Goal: Task Accomplishment & Management: Manage account settings

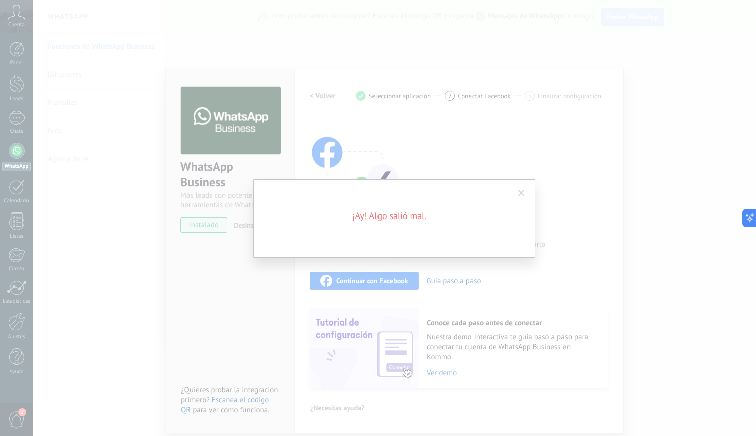
click at [520, 188] on span at bounding box center [521, 193] width 17 height 17
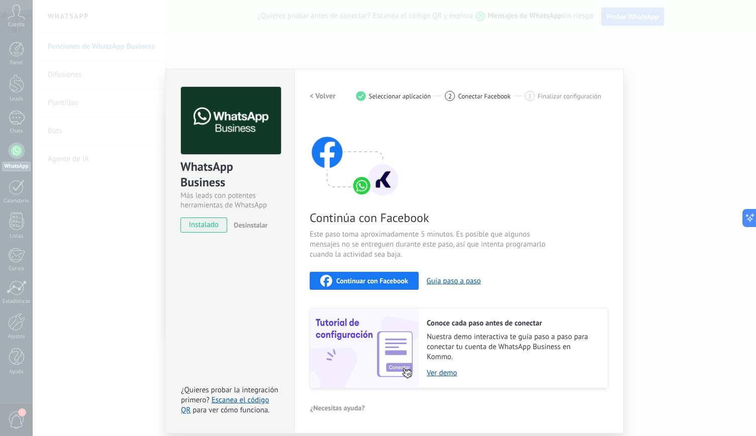
click at [656, 134] on div "WhatsApp Business Más leads con potentes herramientas de WhatsApp instalado Des…" at bounding box center [394, 218] width 723 height 436
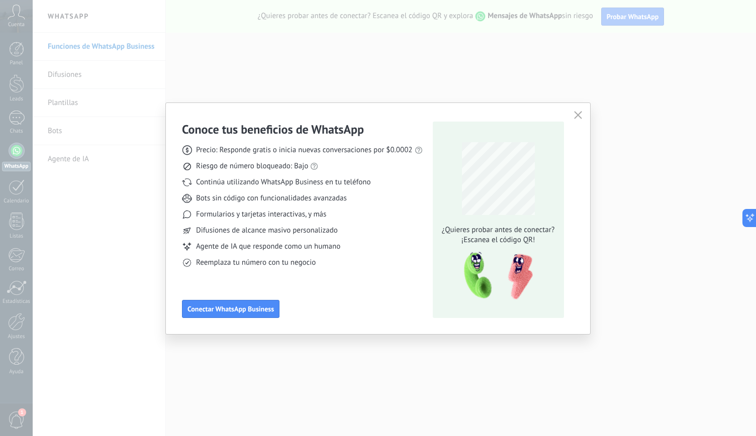
click at [576, 117] on icon "button" at bounding box center [578, 115] width 8 height 8
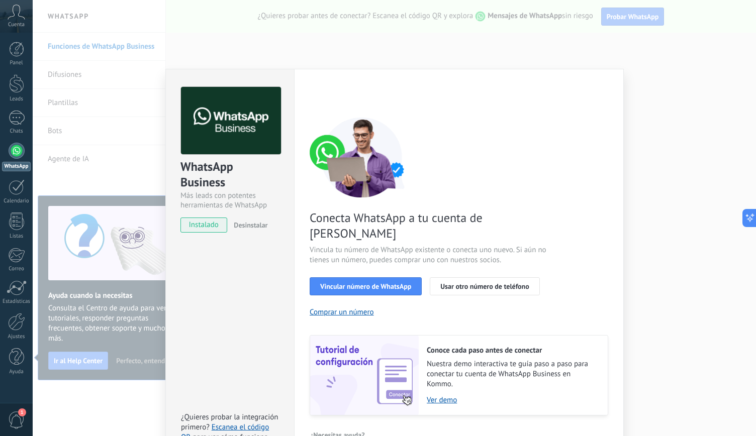
click at [209, 222] on span "instalado" at bounding box center [204, 225] width 46 height 15
click at [370, 283] on span "Vincular número de WhatsApp" at bounding box center [365, 286] width 91 height 7
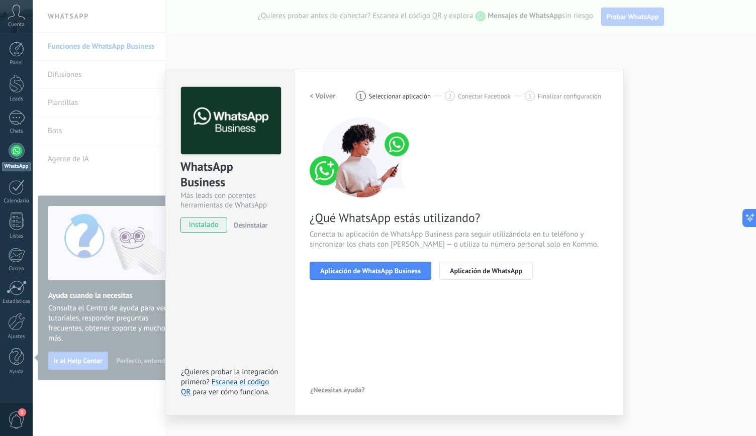
click at [370, 268] on span "Aplicación de WhatsApp Business" at bounding box center [370, 270] width 101 height 7
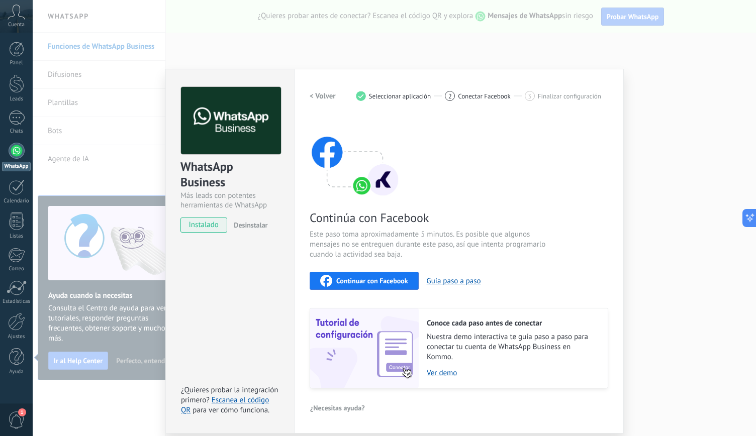
click at [389, 277] on span "Continuar con Facebook" at bounding box center [372, 280] width 72 height 7
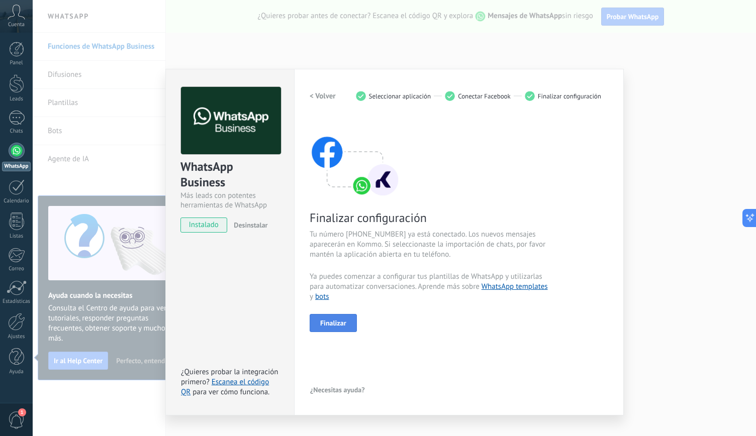
click at [333, 323] on span "Finalizar" at bounding box center [333, 323] width 26 height 7
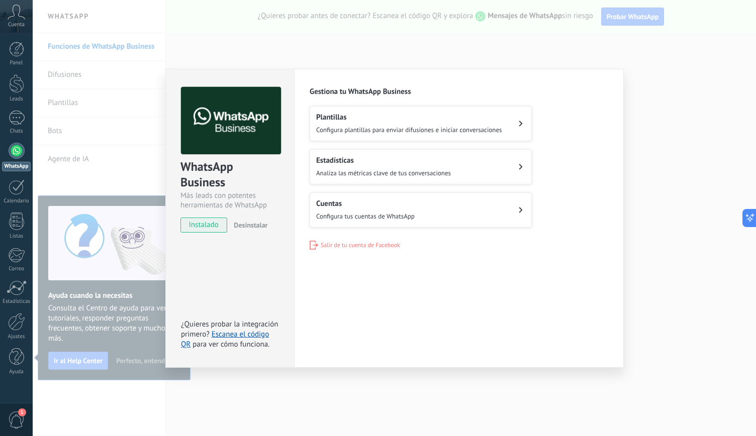
click at [511, 205] on button "Cuentas Configura tus cuentas de WhatsApp" at bounding box center [421, 210] width 222 height 35
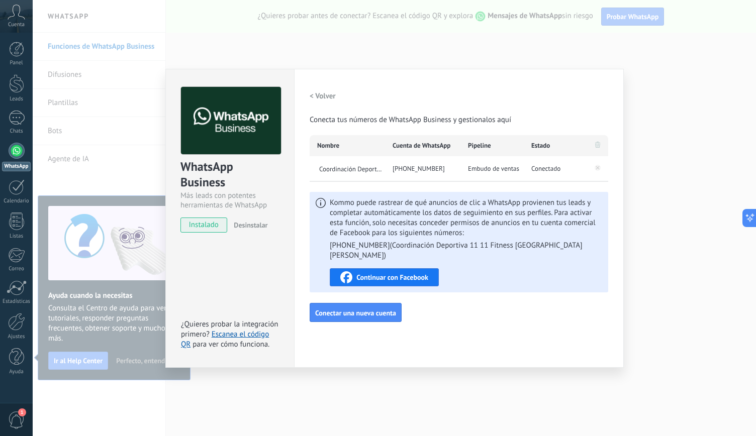
click at [326, 96] on h2 "< Volver" at bounding box center [323, 96] width 26 height 10
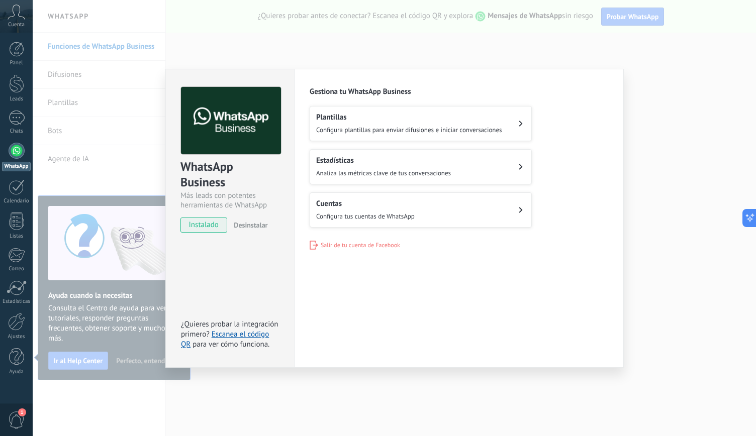
click at [437, 321] on div "Configuraciones Autorizaciones This tab logs the users who have granted integra…" at bounding box center [459, 218] width 330 height 299
click at [663, 106] on div "WhatsApp Business Más leads con potentes herramientas de WhatsApp instalado Des…" at bounding box center [394, 218] width 723 height 436
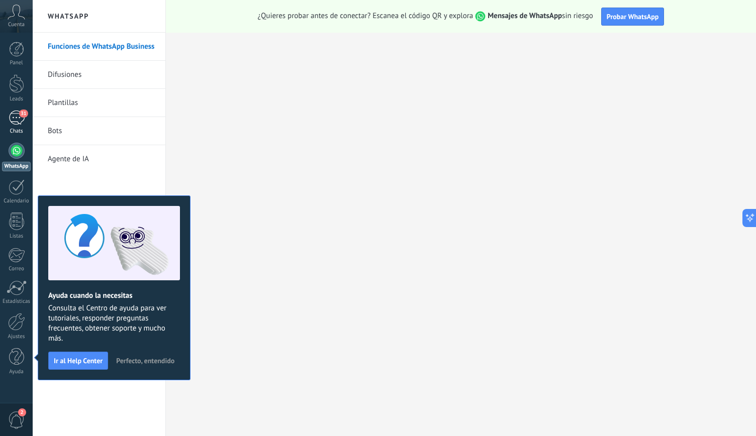
click at [12, 119] on div "31" at bounding box center [17, 118] width 16 height 15
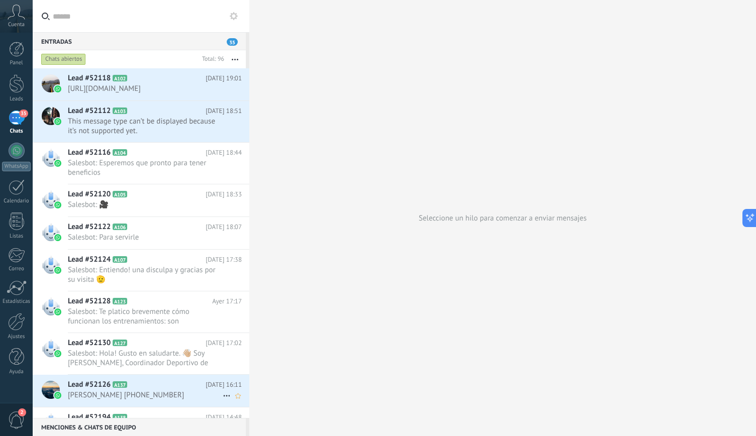
click at [155, 390] on h2 "Lead #52126 A137" at bounding box center [137, 385] width 138 height 10
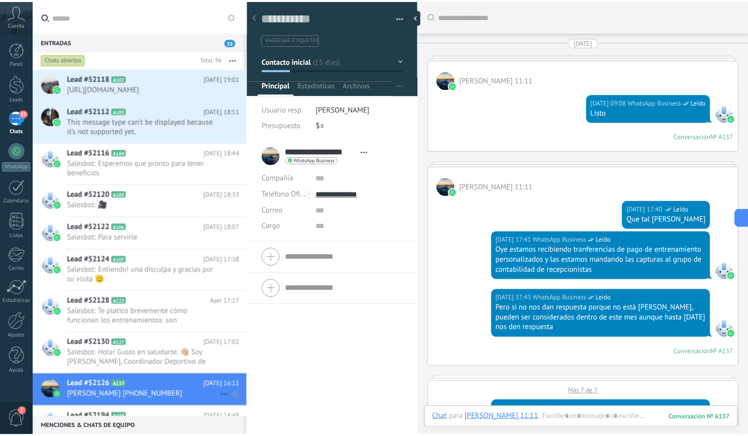
scroll to position [2192, 0]
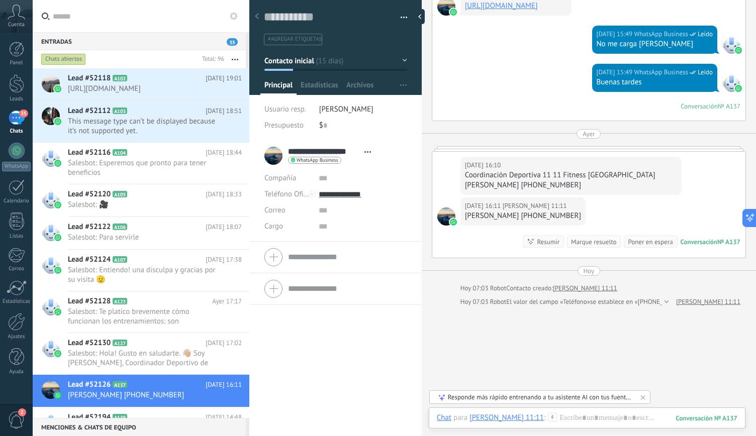
click at [191, 40] on div "Entradas 35" at bounding box center [139, 41] width 213 height 18
click at [236, 16] on use at bounding box center [234, 16] width 8 height 8
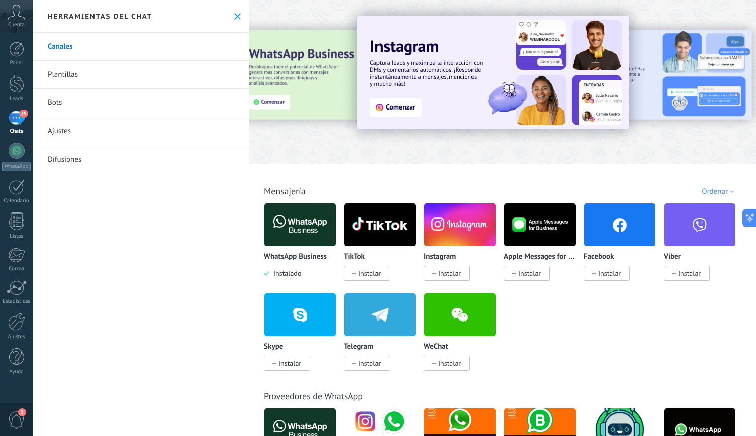
click at [236, 16] on icon at bounding box center [237, 16] width 7 height 7
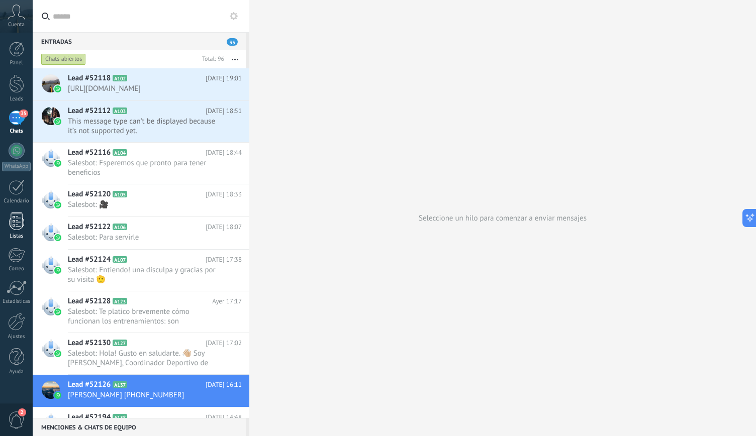
click at [19, 222] on div at bounding box center [16, 222] width 15 height 18
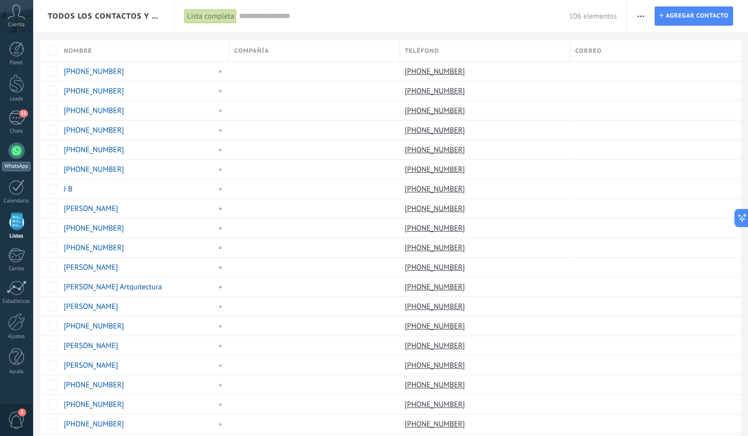
click at [10, 158] on link "WhatsApp" at bounding box center [16, 157] width 33 height 29
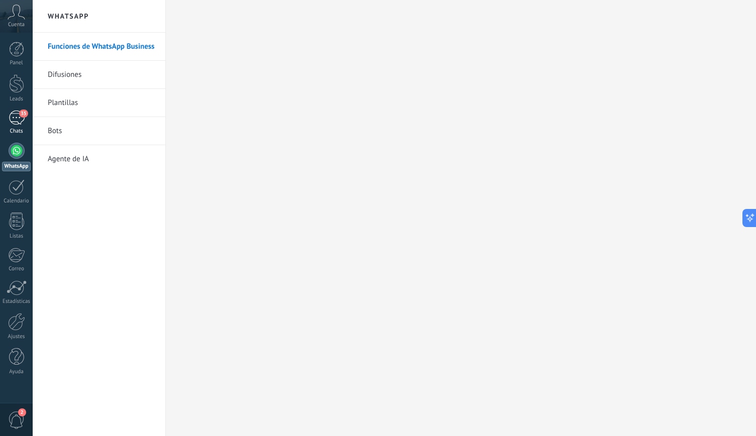
drag, startPoint x: 21, startPoint y: 103, endPoint x: 14, endPoint y: 122, distance: 20.2
click at [14, 122] on div "Panel Leads 35 Chats WhatsApp Clientes" at bounding box center [16, 214] width 33 height 344
click at [14, 122] on div "35" at bounding box center [17, 118] width 16 height 15
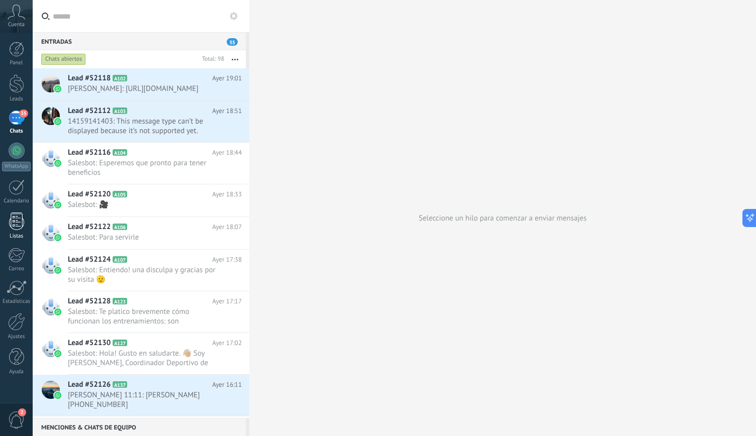
click at [16, 230] on link "Listas" at bounding box center [16, 226] width 33 height 27
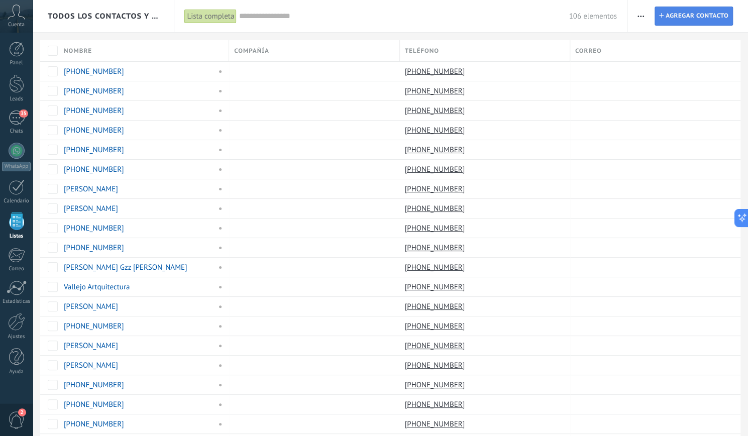
click at [692, 15] on span "Agregar contacto" at bounding box center [697, 16] width 63 height 18
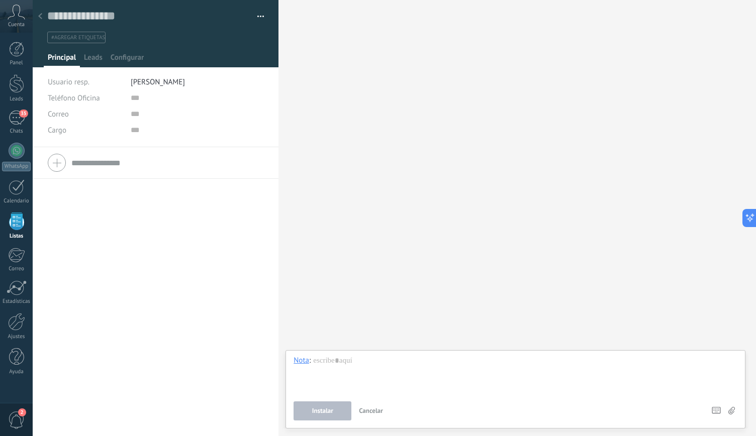
click at [258, 16] on button "button" at bounding box center [257, 16] width 15 height 15
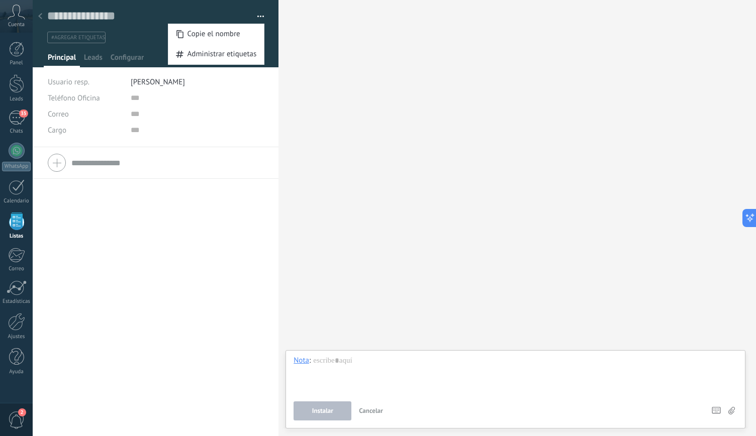
click at [120, 142] on div "Teléfono Oficina Ofic. directo Celular Fax Casa Otro Teléfono Oficina Llamar Co…" at bounding box center [156, 118] width 216 height 57
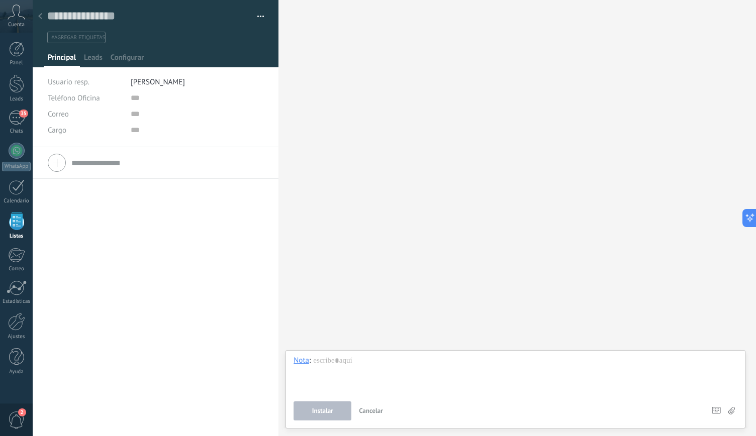
click at [45, 16] on div at bounding box center [40, 17] width 14 height 20
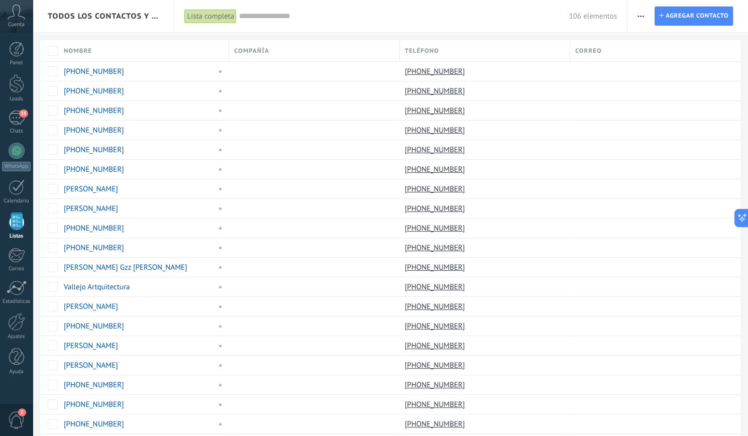
click at [642, 13] on span "button" at bounding box center [641, 16] width 7 height 19
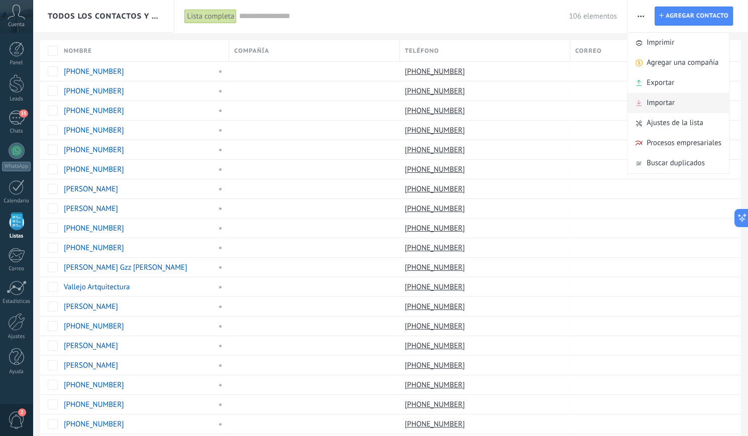
click at [654, 100] on span "Importar" at bounding box center [661, 103] width 28 height 20
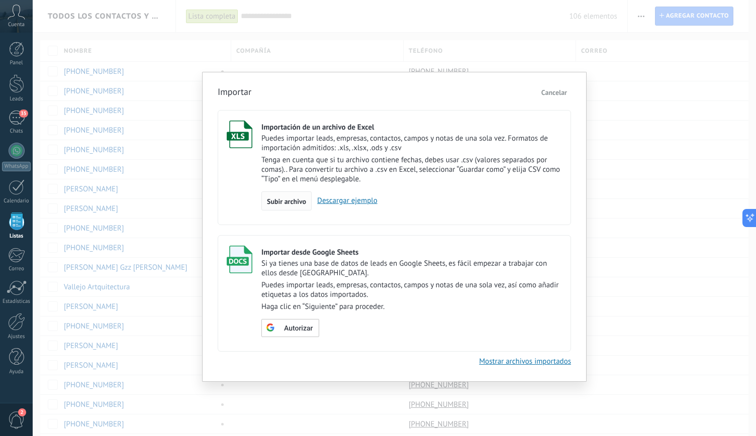
click at [280, 199] on span "Subir archivo" at bounding box center [286, 201] width 39 height 7
click at [0, 0] on input "Importación de un archivo de Excel Puedes importar leads, empresas, contactos, …" at bounding box center [0, 0] width 0 height 0
click at [346, 199] on link "Descargar ejemplo" at bounding box center [345, 201] width 66 height 10
click at [560, 87] on button "Cancelar" at bounding box center [554, 92] width 34 height 15
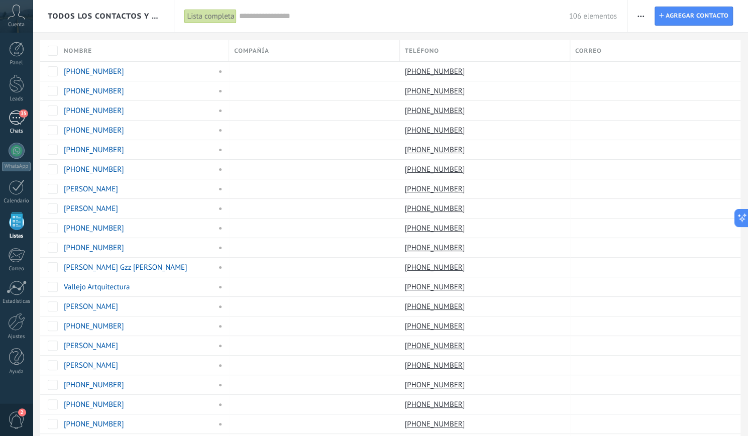
click at [19, 121] on div "35" at bounding box center [17, 118] width 16 height 15
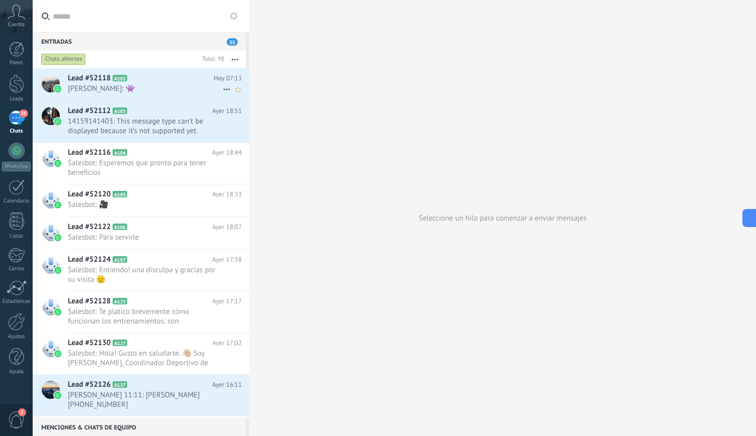
click at [147, 83] on div "Lead #52118 A102 Hoy 07:13 Alejandro Lpz: 👾" at bounding box center [158, 84] width 181 height 32
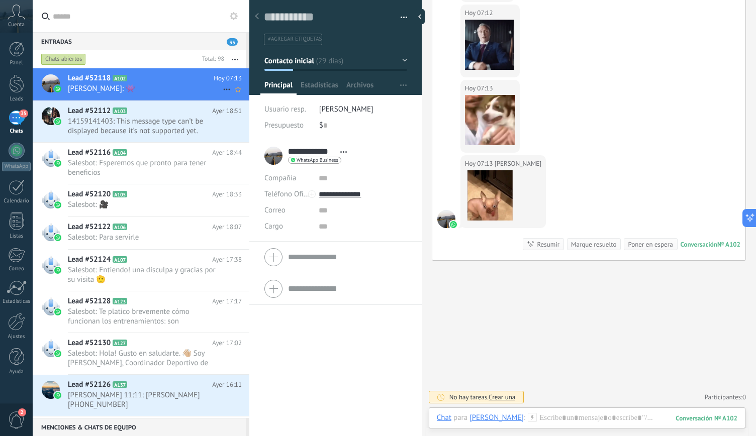
scroll to position [4419, 0]
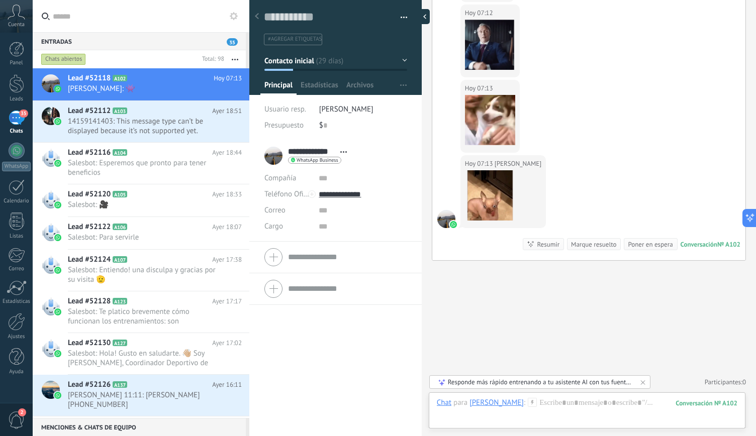
click at [423, 20] on div at bounding box center [422, 16] width 15 height 15
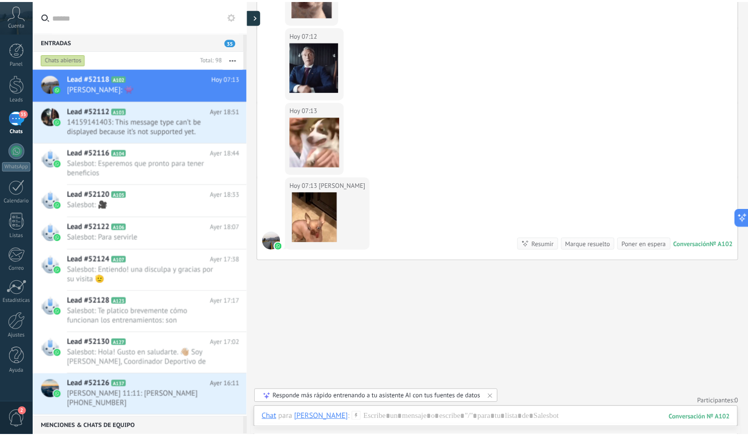
scroll to position [4094, 0]
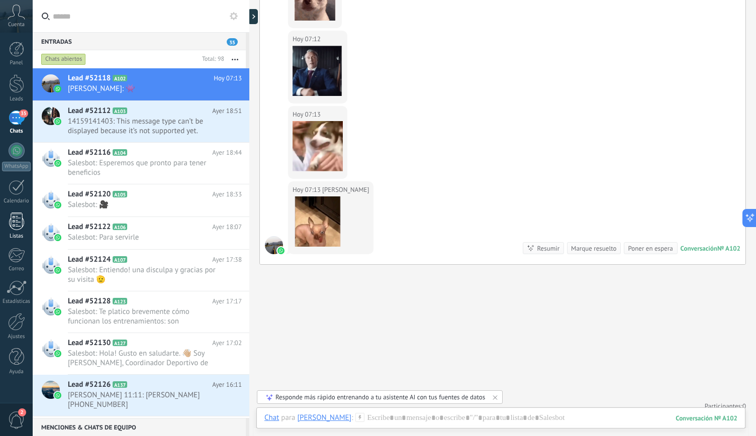
click at [18, 223] on div at bounding box center [16, 222] width 15 height 18
